Goal: Information Seeking & Learning: Learn about a topic

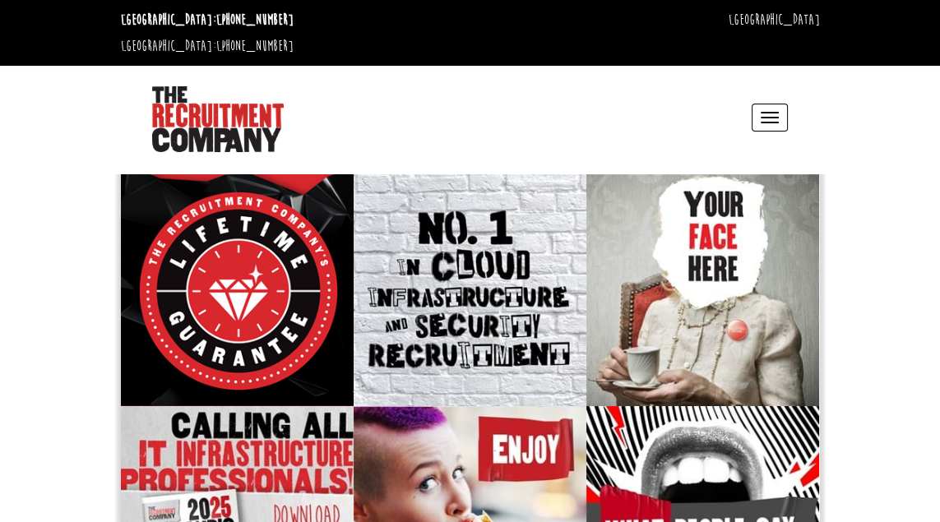
click at [768, 104] on button "Toggle navigation" at bounding box center [770, 118] width 36 height 28
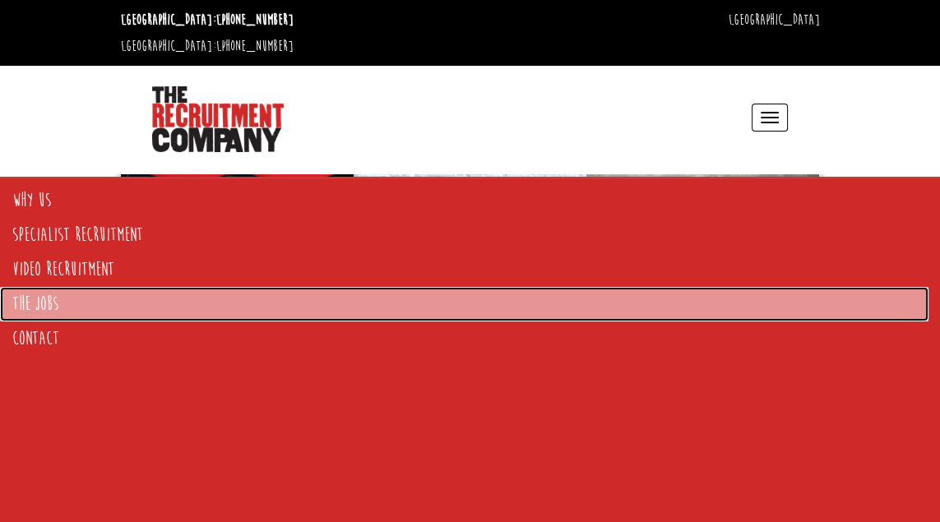
click at [51, 304] on link "The Jobs" at bounding box center [464, 304] width 929 height 35
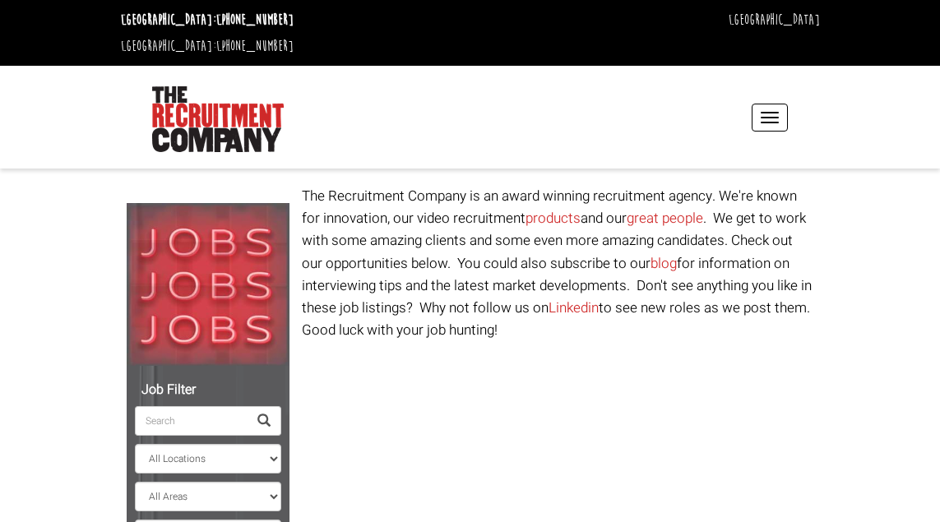
select select "Ireland"
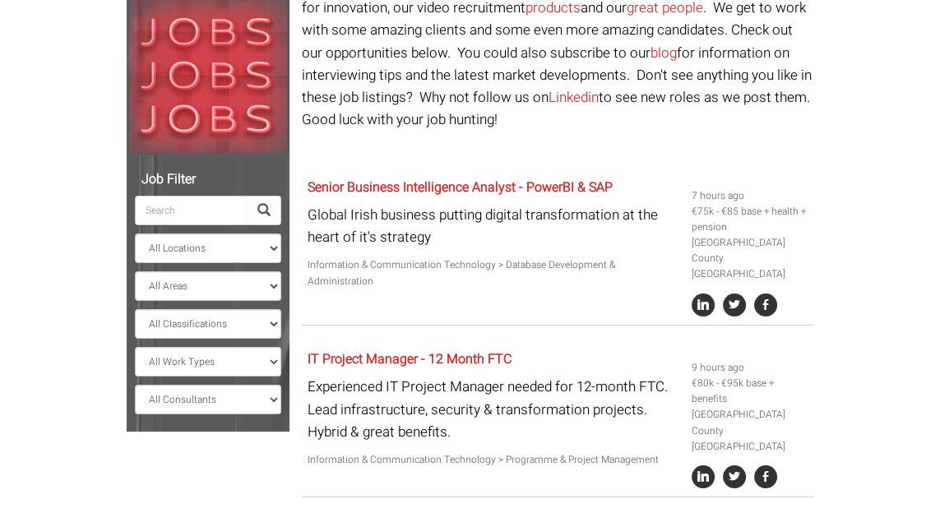
scroll to position [159, 0]
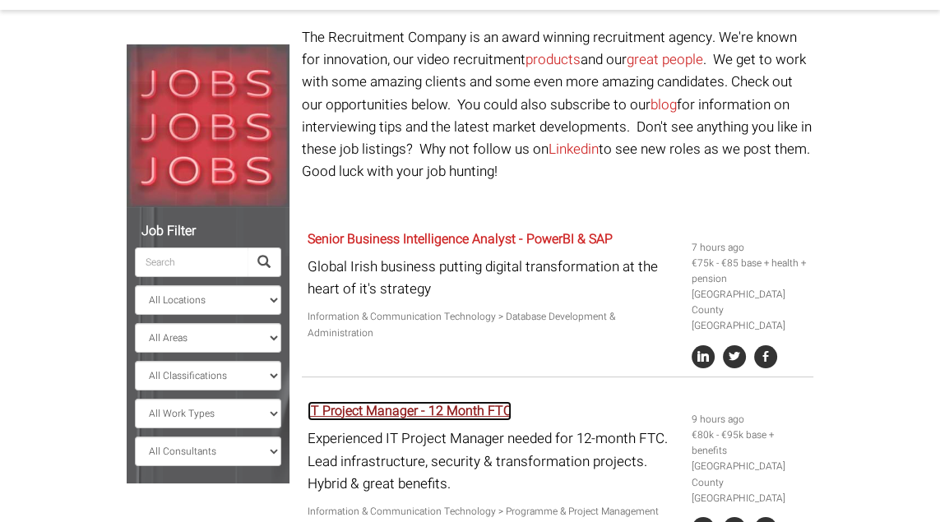
click at [459, 401] on link "IT Project Manager - 12 Month FTC" at bounding box center [410, 411] width 204 height 20
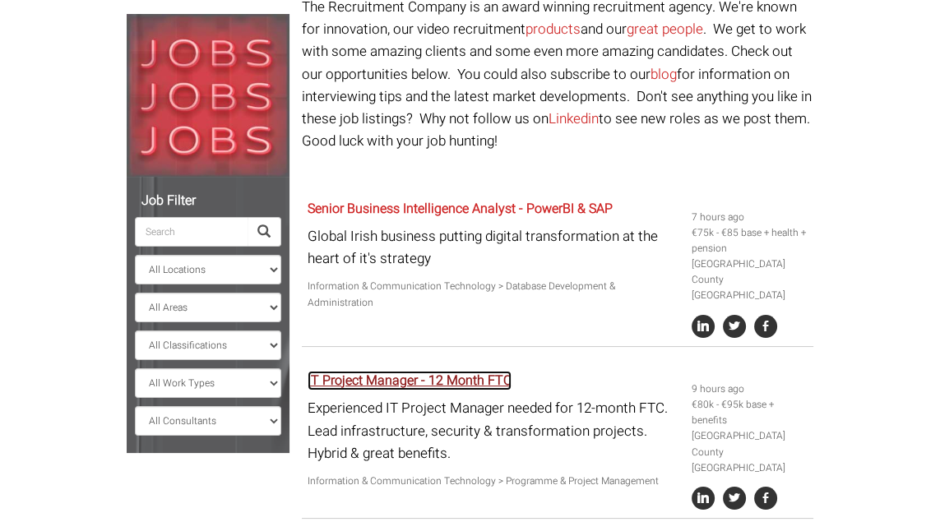
scroll to position [238, 0]
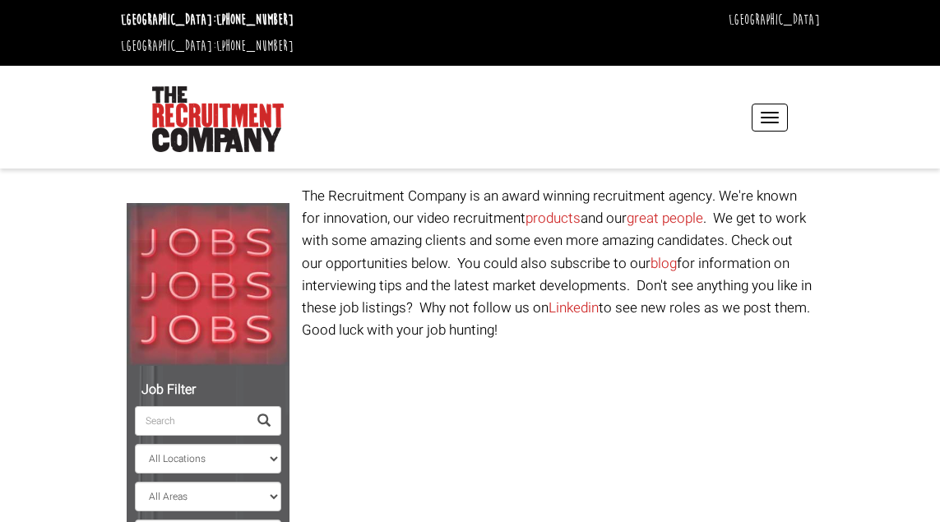
select select "Ireland"
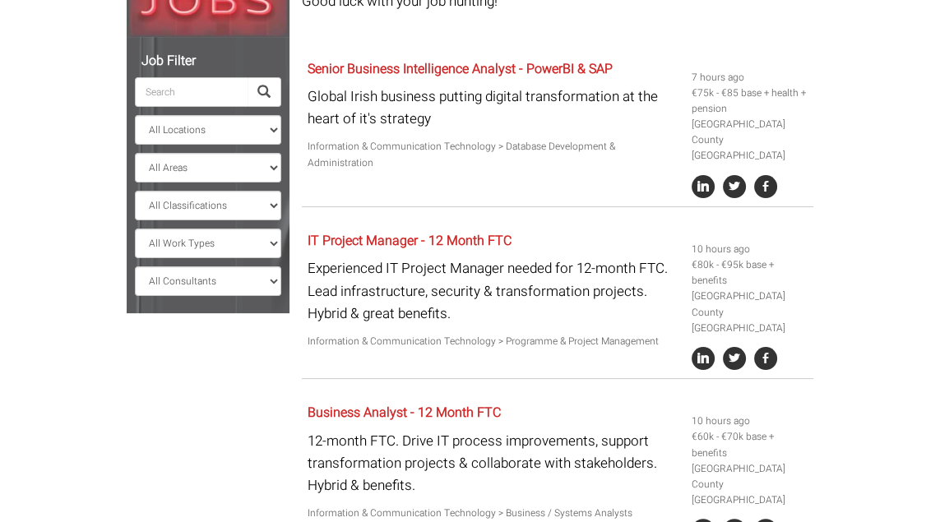
scroll to position [329, 0]
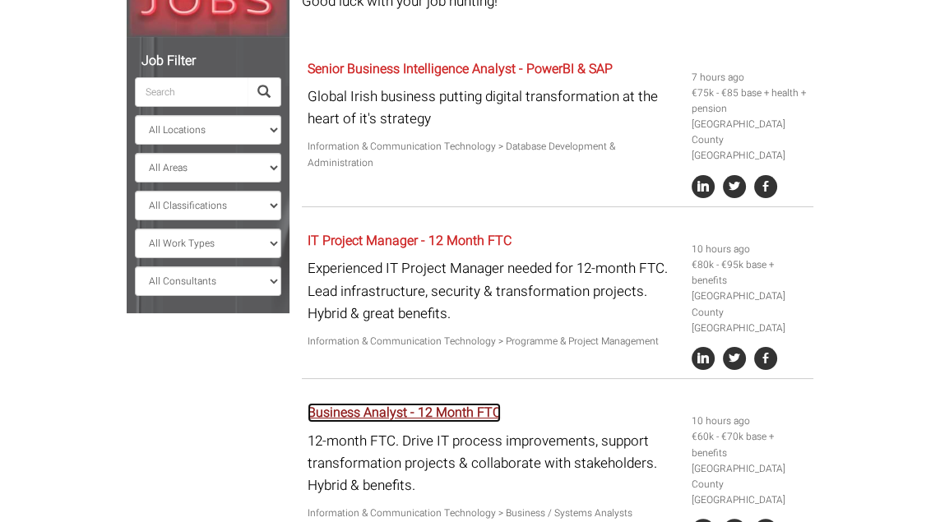
click at [405, 403] on link "Business Analyst - 12 Month FTC" at bounding box center [404, 413] width 193 height 20
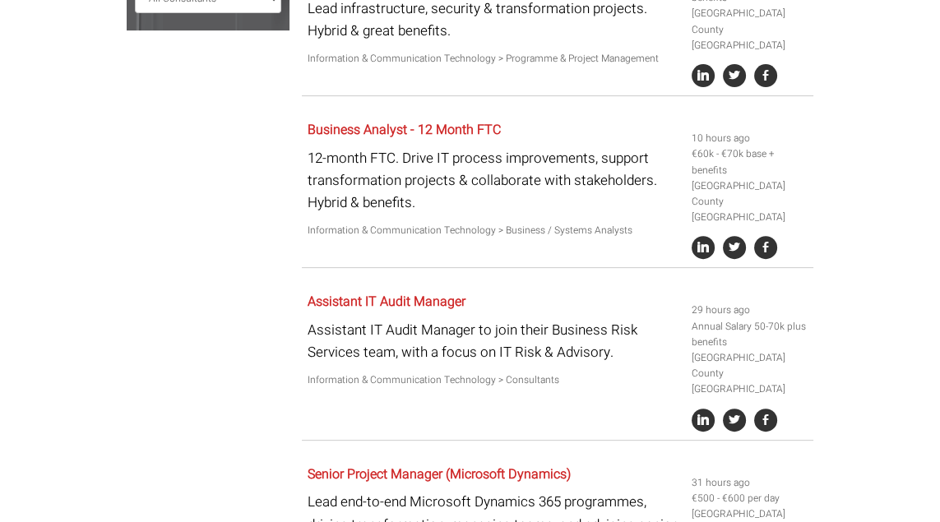
scroll to position [617, 0]
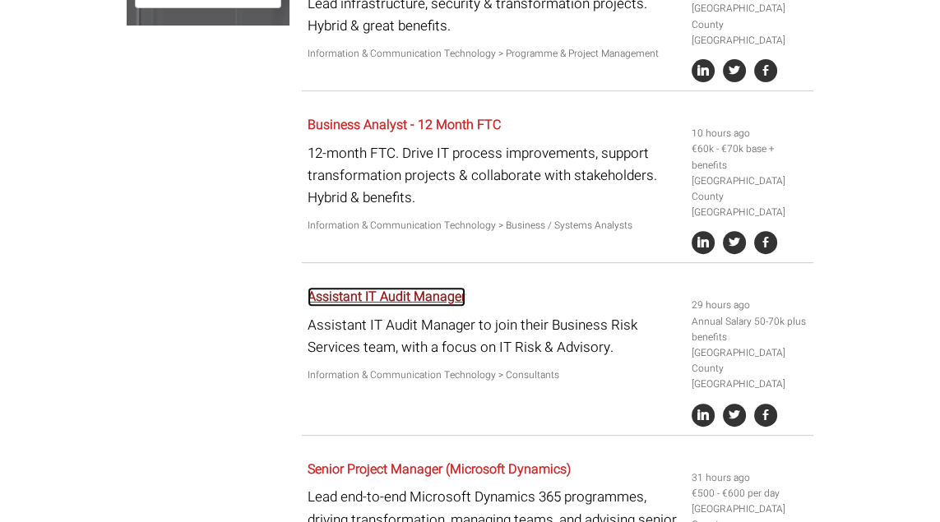
click at [447, 287] on link "Assistant IT Audit Manager" at bounding box center [387, 297] width 158 height 20
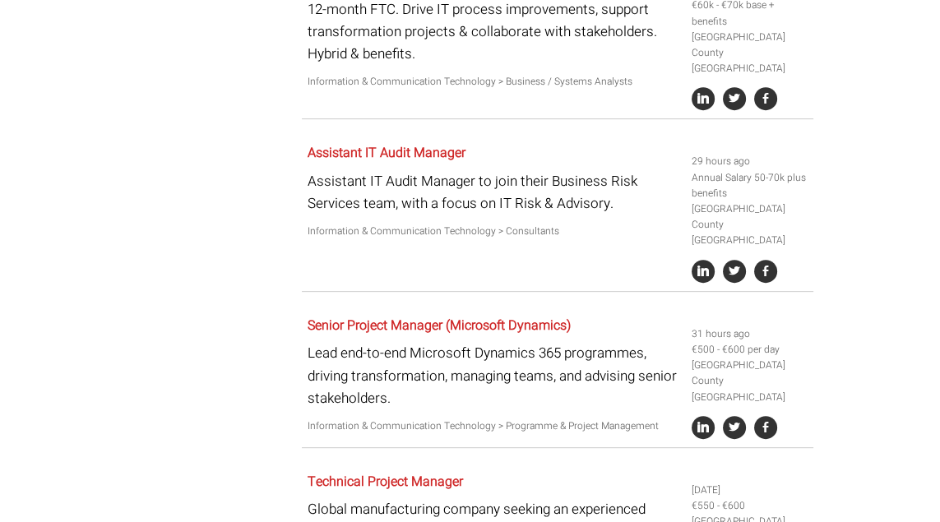
scroll to position [762, 0]
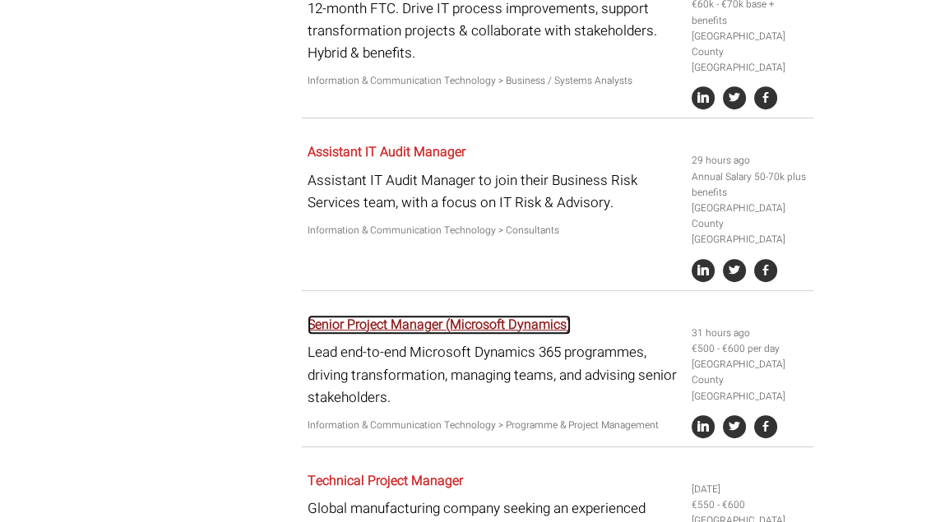
click at [517, 315] on link "Senior Project Manager (Microsoft Dynamics)" at bounding box center [439, 325] width 263 height 20
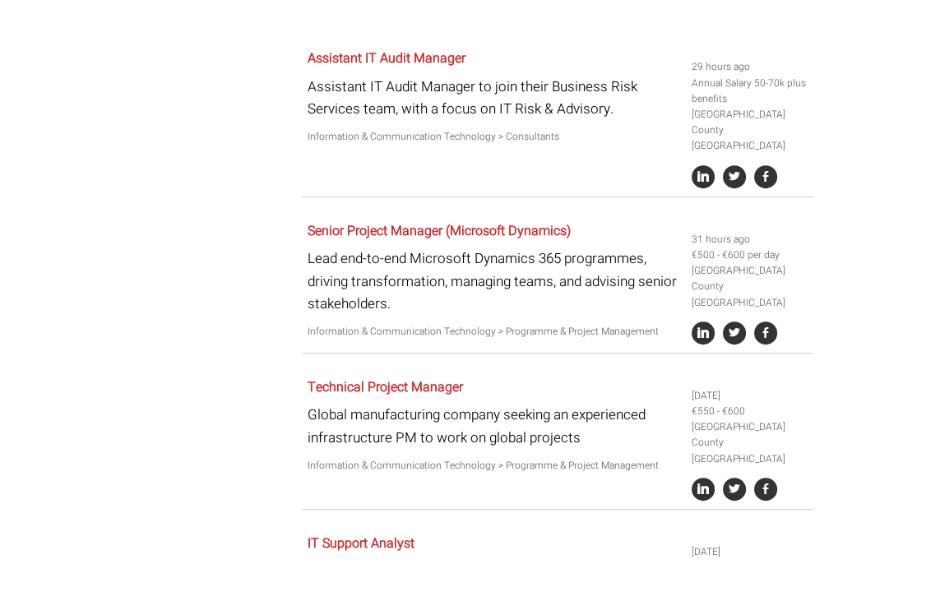
scroll to position [896, 0]
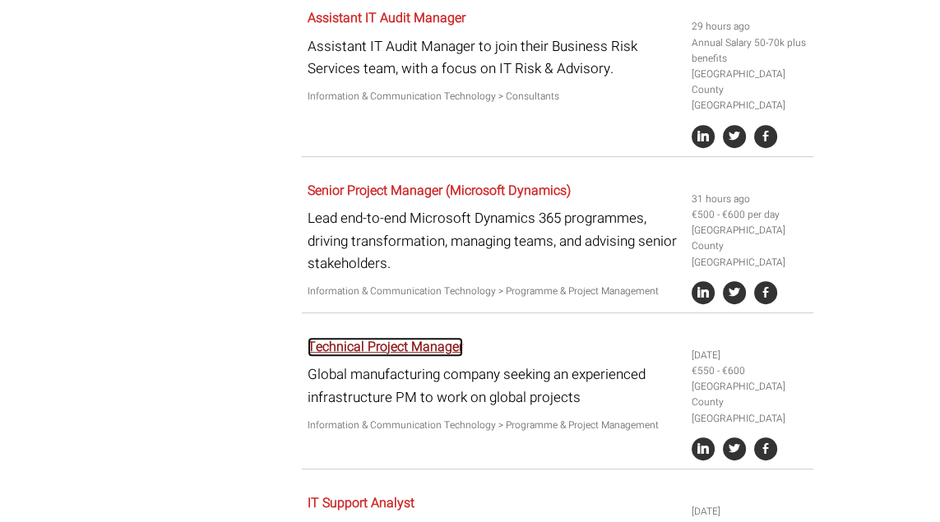
click at [417, 337] on link "Technical Project Manager" at bounding box center [385, 347] width 155 height 20
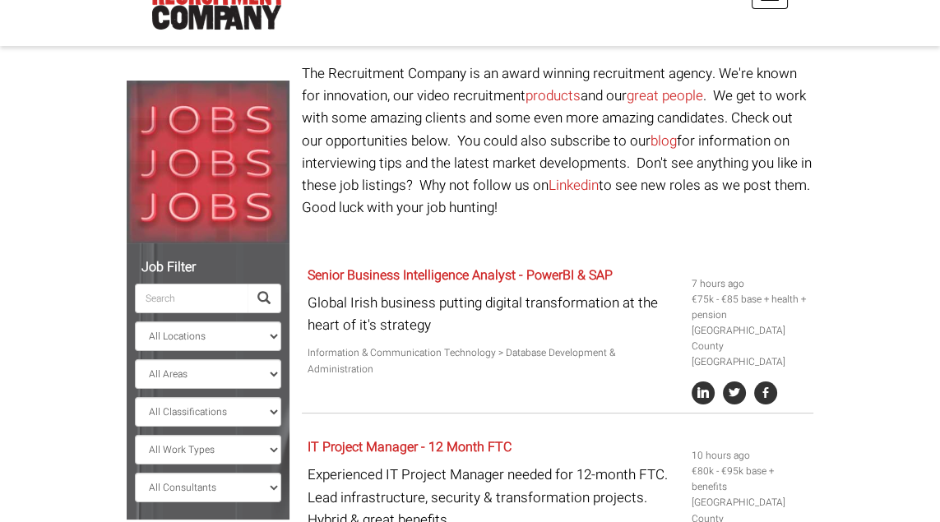
scroll to position [0, 0]
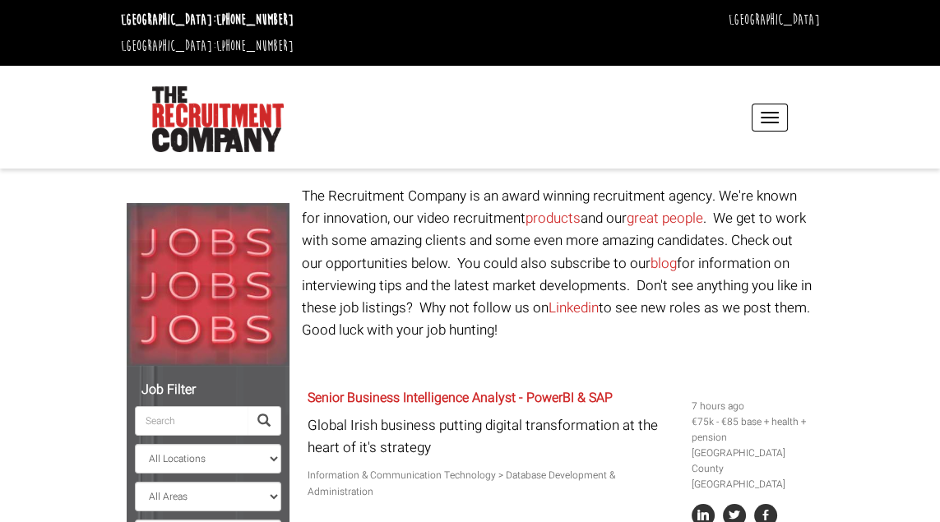
click at [770, 104] on button "Toggle navigation" at bounding box center [770, 118] width 36 height 28
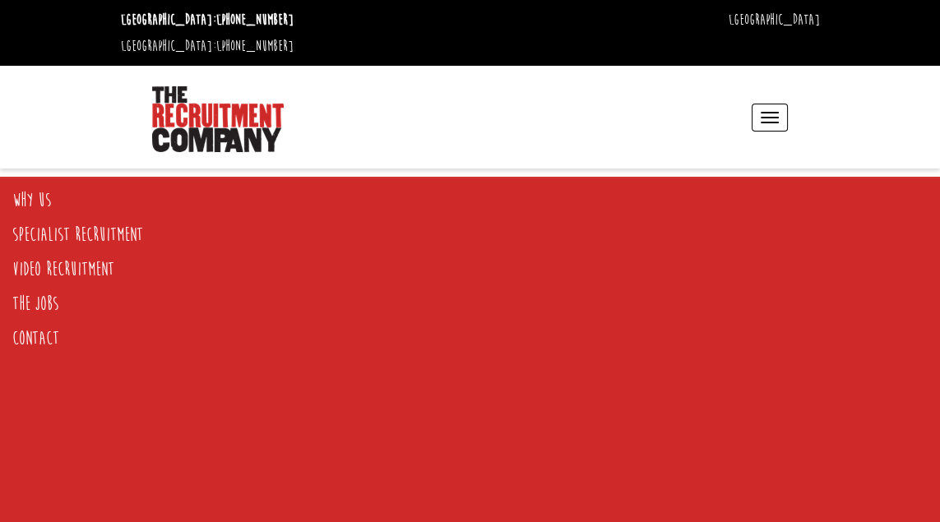
click at [770, 112] on span "button" at bounding box center [770, 113] width 18 height 2
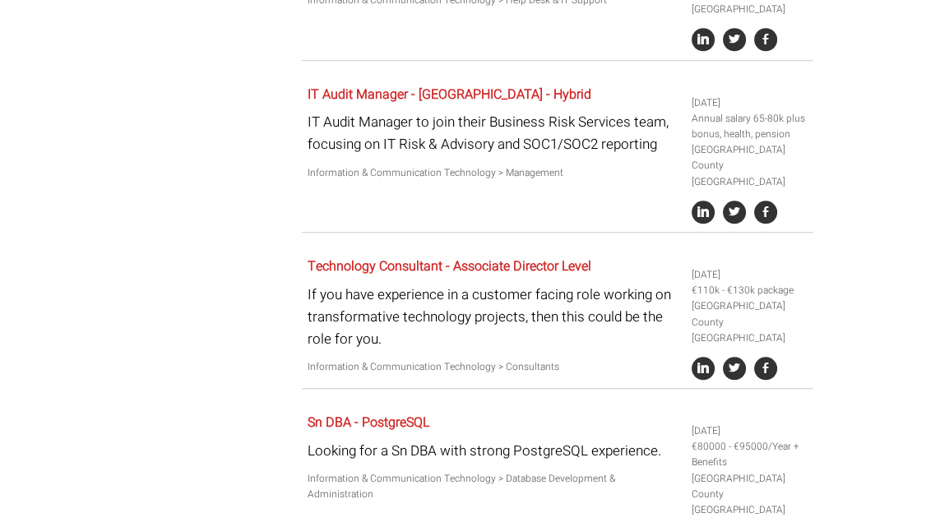
scroll to position [1657, 0]
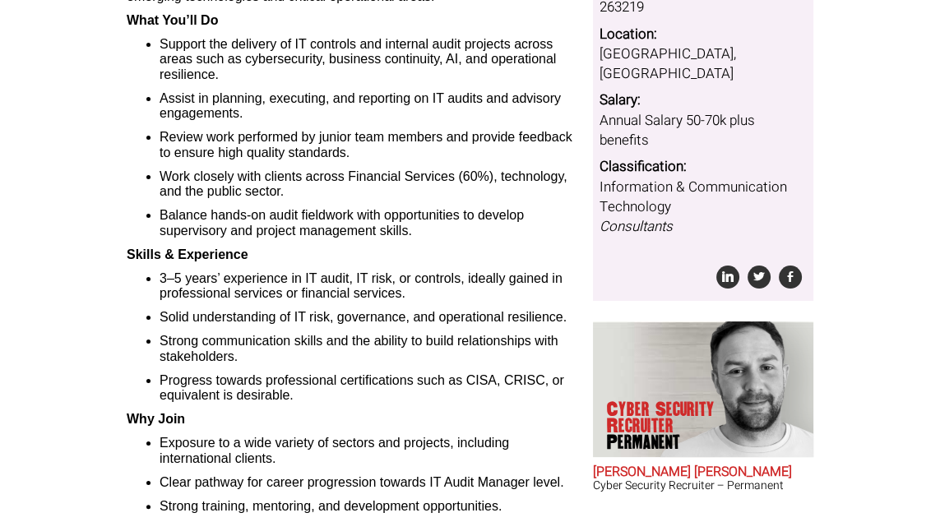
scroll to position [341, 0]
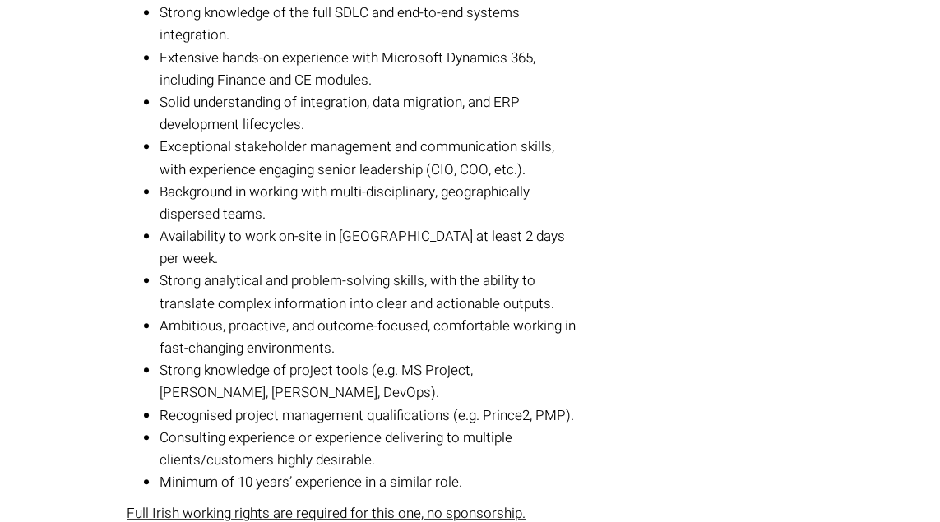
scroll to position [1092, 0]
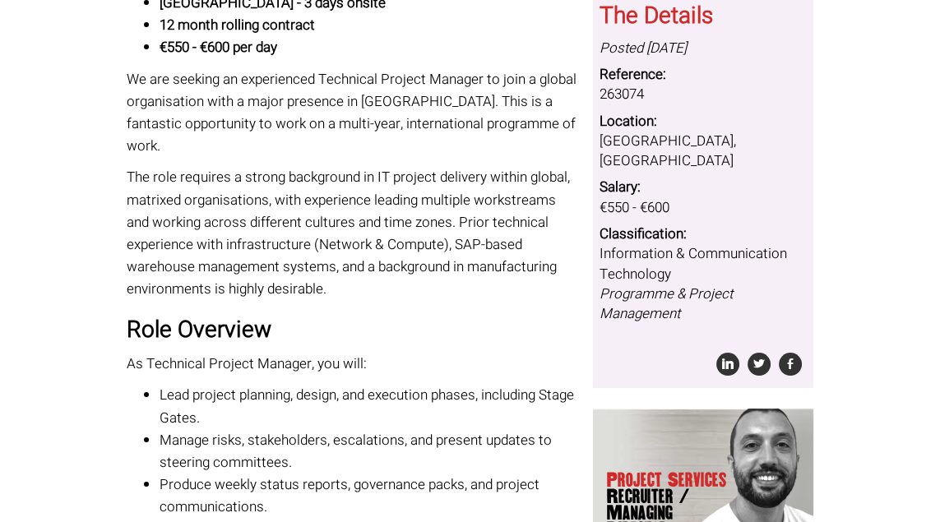
scroll to position [251, 0]
